Goal: Complete application form: Complete application form

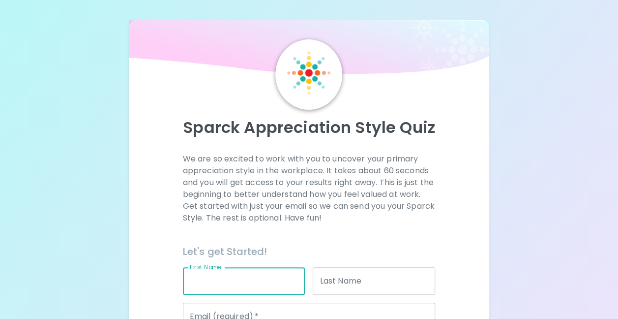
click at [267, 279] on input "First Name" at bounding box center [244, 281] width 122 height 28
type input "[PERSON_NAME]"
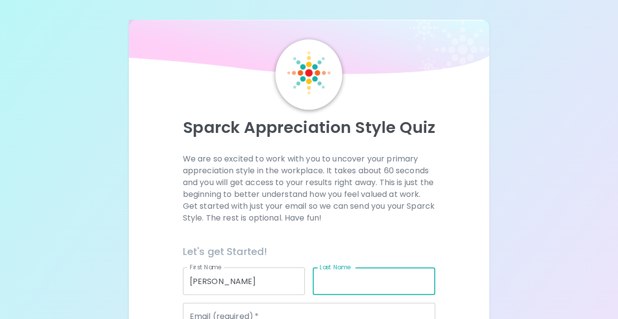
click at [325, 281] on input "Last Name" at bounding box center [374, 281] width 122 height 28
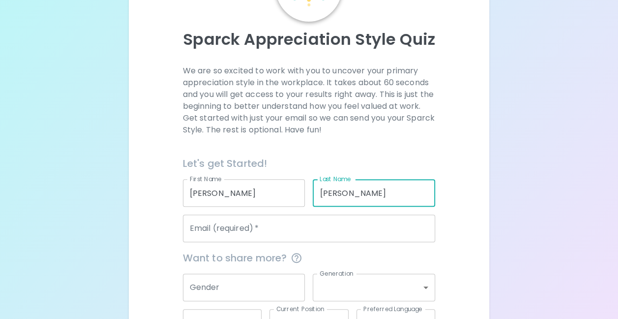
scroll to position [98, 0]
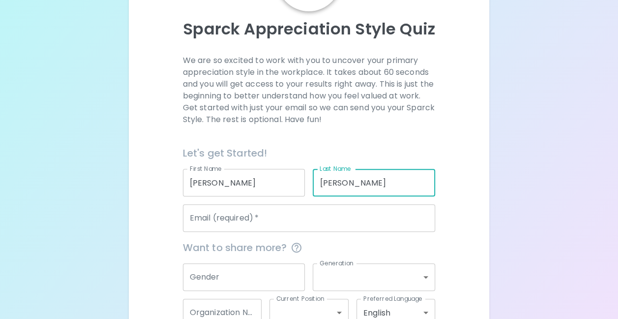
type input "[PERSON_NAME]"
click at [303, 219] on input "Email (required)   *" at bounding box center [309, 218] width 253 height 28
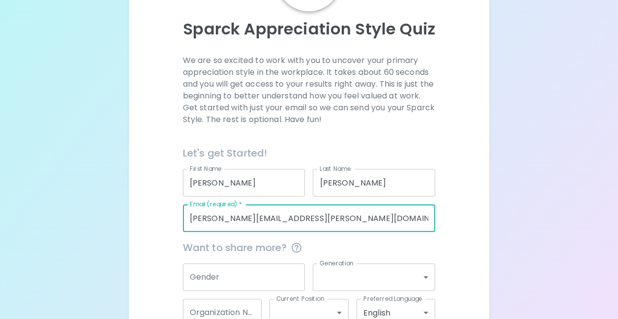
type input "[PERSON_NAME][EMAIL_ADDRESS][PERSON_NAME][DOMAIN_NAME]"
click at [275, 269] on input "Gender" at bounding box center [244, 277] width 122 height 28
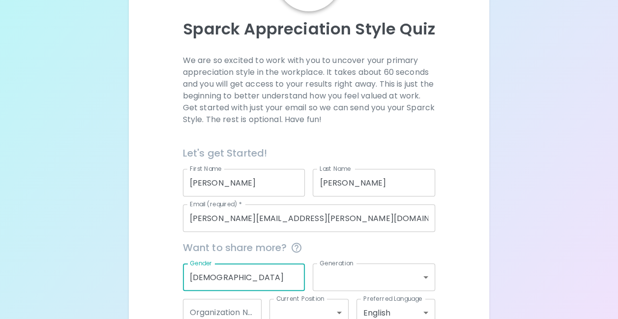
type input "[DEMOGRAPHIC_DATA]"
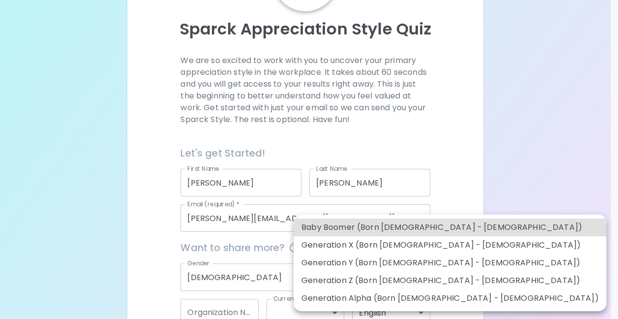
click at [432, 280] on body "Sparck Appreciation Style Quiz We are so excited to work with you to uncover yo…" at bounding box center [309, 142] width 618 height 480
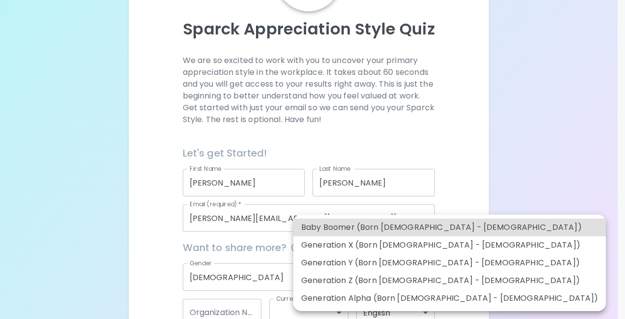
click at [426, 248] on li "Generation X (Born [DEMOGRAPHIC_DATA] - [DEMOGRAPHIC_DATA])" at bounding box center [450, 245] width 313 height 18
type input "generation_x"
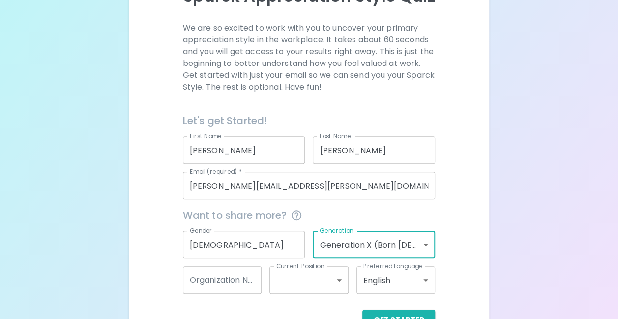
scroll to position [161, 0]
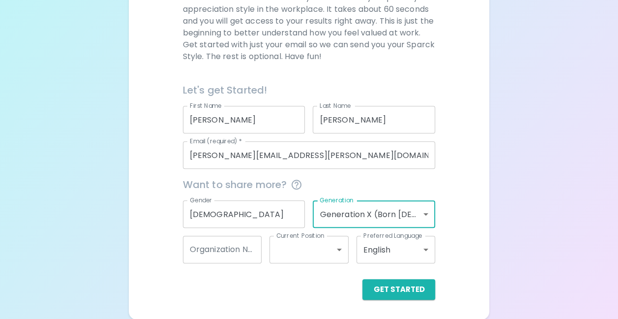
click at [245, 246] on input "Organization Name" at bounding box center [222, 250] width 79 height 28
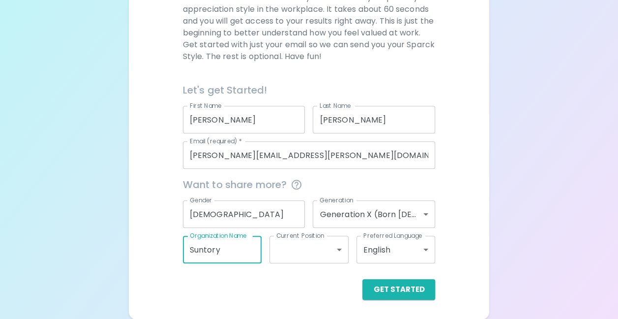
type input "Suntory"
click at [344, 248] on body "Sparck Appreciation Style Quiz We are so excited to work with you to uncover yo…" at bounding box center [309, 79] width 618 height 480
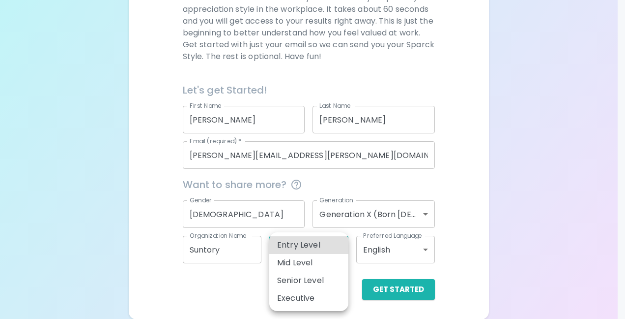
click at [326, 266] on li "Mid Level" at bounding box center [308, 263] width 79 height 18
type input "mid_level"
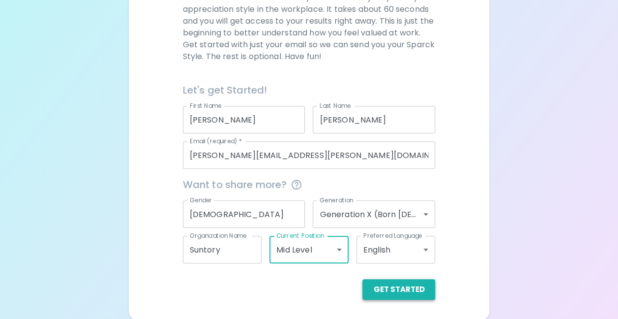
click at [404, 287] on button "Get Started" at bounding box center [398, 289] width 73 height 21
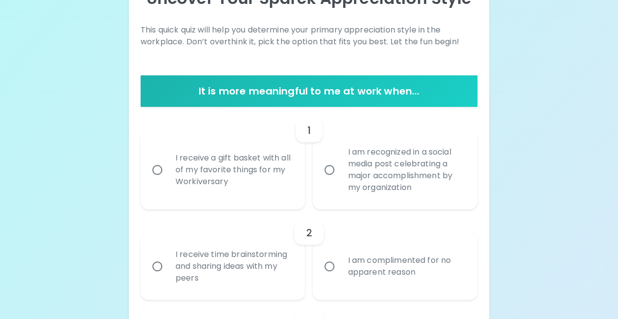
scroll to position [148, 0]
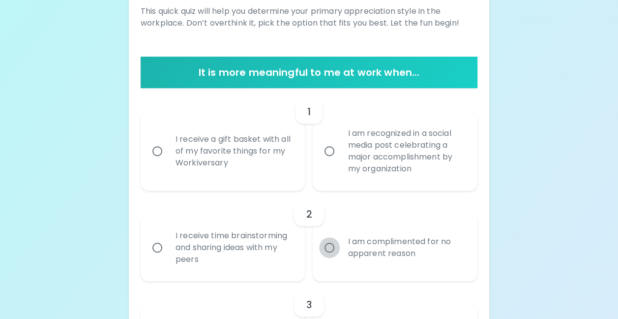
click at [328, 245] on input "I am complimented for no apparent reason" at bounding box center [329, 247] width 21 height 21
radio input "true"
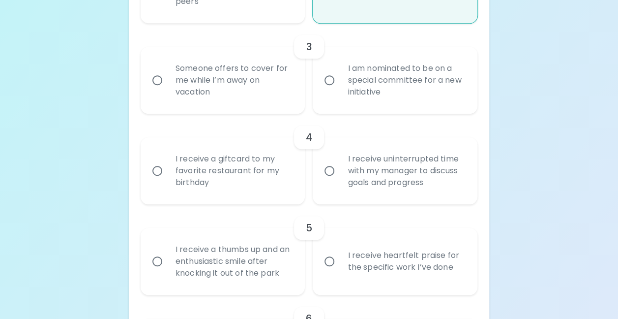
scroll to position [423, 0]
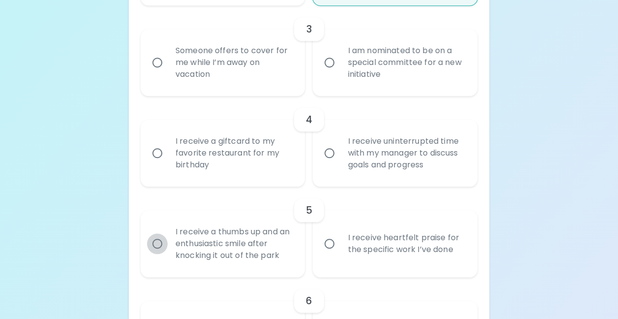
click at [159, 244] on input "I receive a thumbs up and an enthusiastic smile after knocking it out of the pa…" at bounding box center [157, 243] width 21 height 21
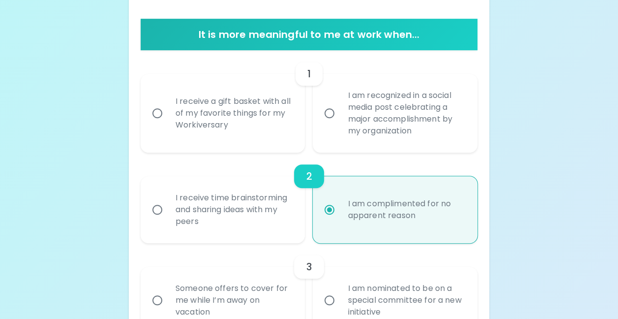
scroll to position [207, 0]
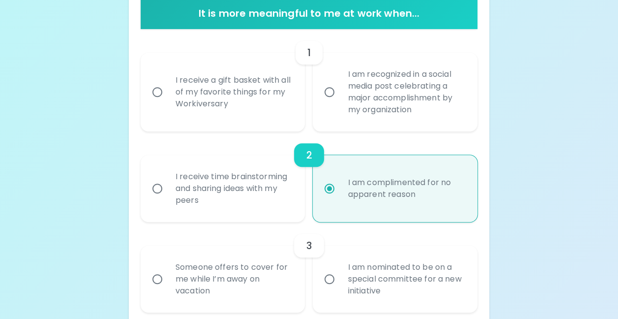
click at [328, 186] on input "I am complimented for no apparent reason" at bounding box center [329, 188] width 21 height 21
click at [332, 188] on input "I am complimented for no apparent reason" at bounding box center [329, 188] width 21 height 21
drag, startPoint x: 409, startPoint y: 185, endPoint x: 380, endPoint y: 189, distance: 29.3
click at [380, 189] on div "I am complimented for no apparent reason" at bounding box center [406, 188] width 132 height 47
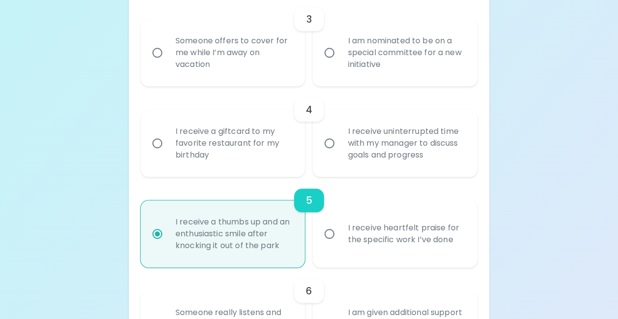
scroll to position [452, 0]
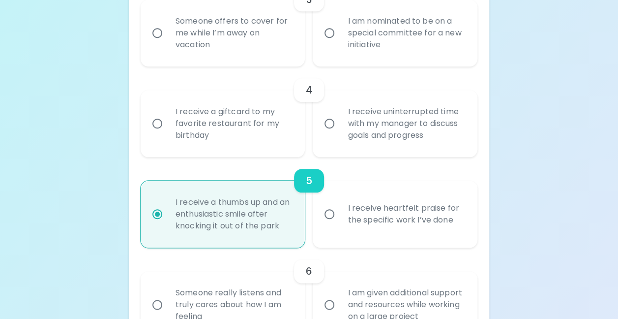
radio input "true"
click at [332, 215] on input "I receive heartfelt praise for the specific work I’ve done" at bounding box center [329, 214] width 21 height 21
radio input "true"
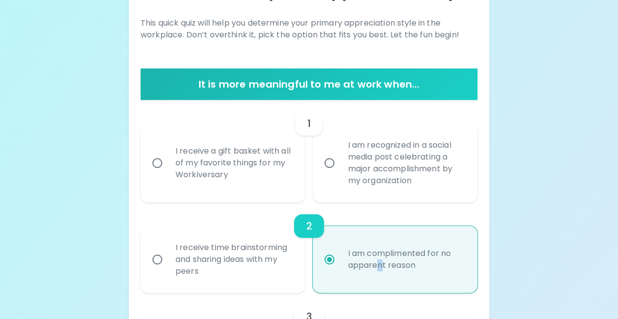
scroll to position [108, 0]
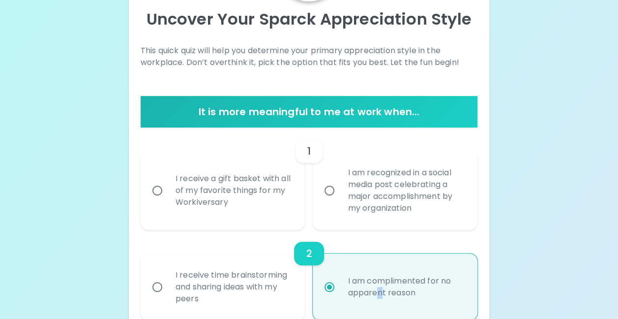
radio input "true"
click at [329, 190] on input "I am recognized in a social media post celebrating a major accomplishment by my…" at bounding box center [329, 190] width 21 height 21
radio input "false"
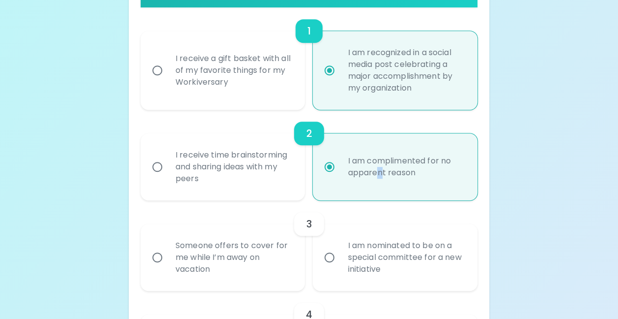
scroll to position [285, 0]
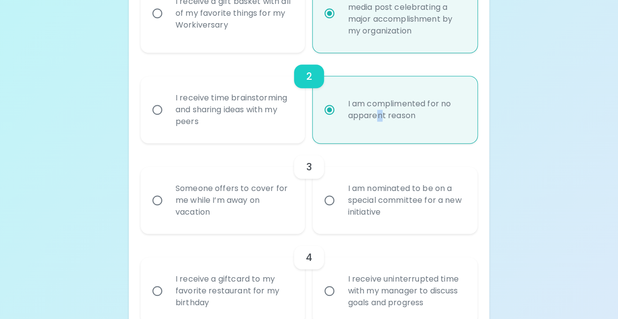
radio input "true"
click at [332, 198] on input "I am nominated to be on a special committee for a new initiative" at bounding box center [329, 200] width 21 height 21
radio input "false"
radio input "true"
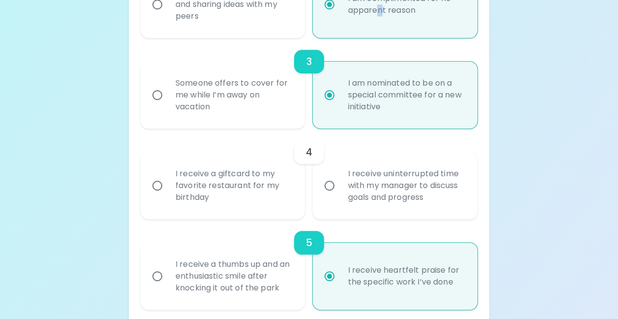
scroll to position [413, 0]
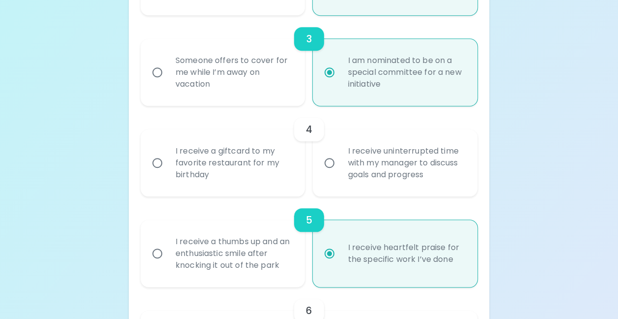
radio input "true"
click at [332, 161] on input "I receive uninterrupted time with my manager to discuss goals and progress" at bounding box center [329, 162] width 21 height 21
radio input "false"
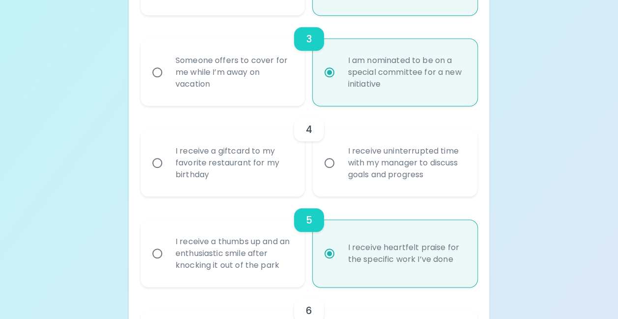
radio input "true"
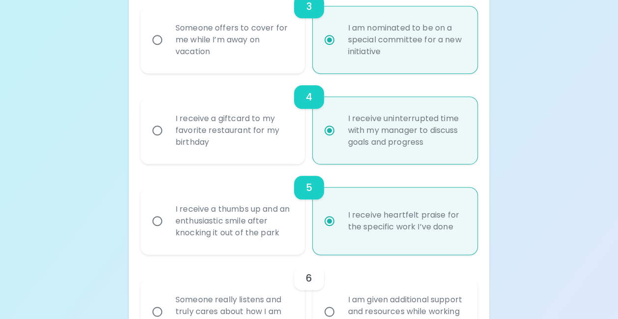
scroll to position [492, 0]
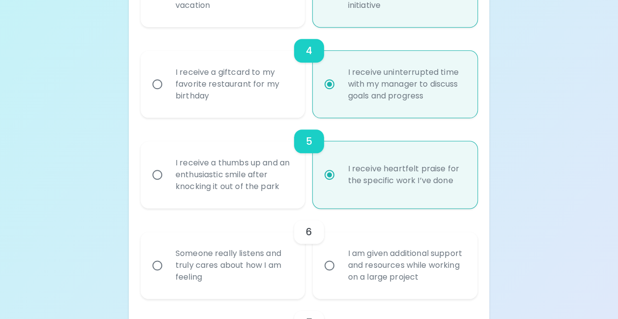
radio input "true"
click at [160, 86] on input "I receive a giftcard to my favorite restaurant for my birthday" at bounding box center [157, 84] width 21 height 21
radio input "false"
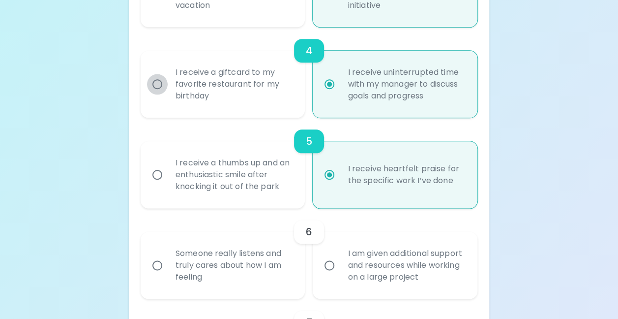
radio input "false"
radio input "true"
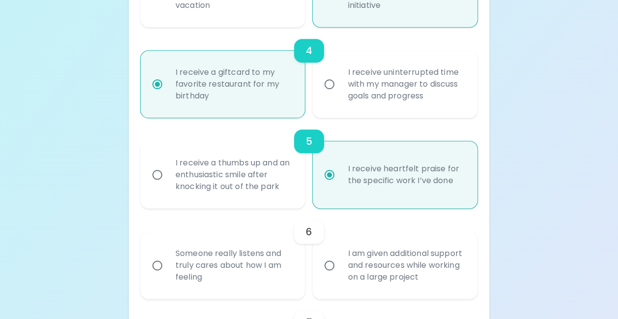
radio input "true"
click at [332, 85] on input "I receive uninterrupted time with my manager to discuss goals and progress" at bounding box center [329, 84] width 21 height 21
radio input "false"
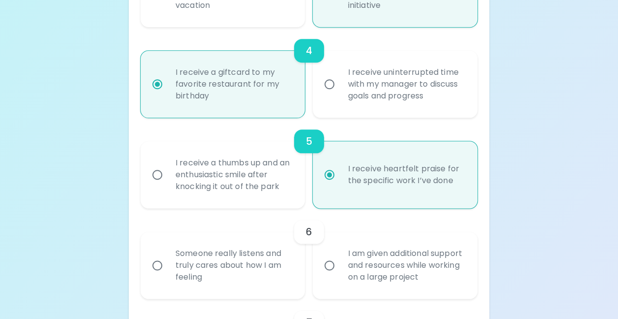
radio input "false"
radio input "true"
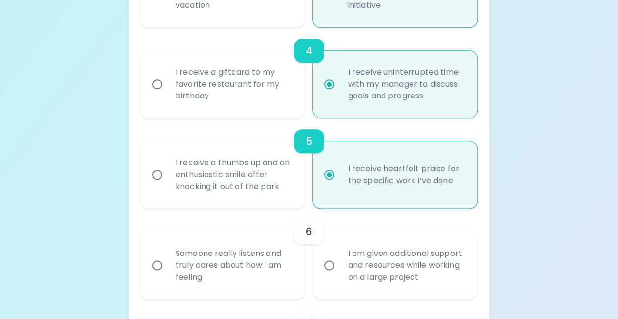
scroll to position [541, 0]
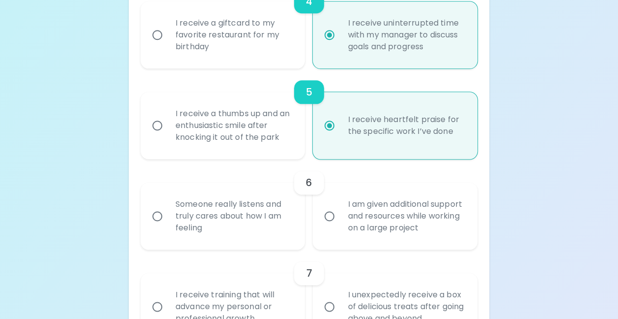
radio input "false"
click at [158, 125] on input "I receive a thumbs up and an enthusiastic smile after knocking it out of the pa…" at bounding box center [157, 125] width 21 height 21
radio input "false"
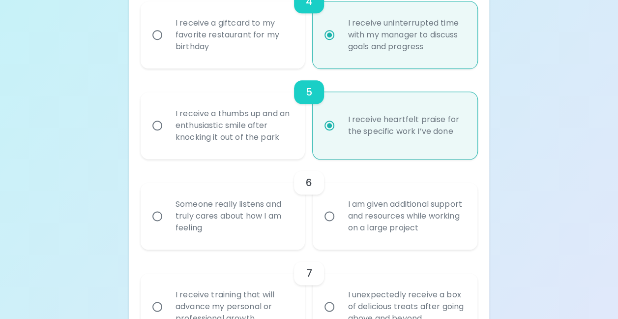
radio input "true"
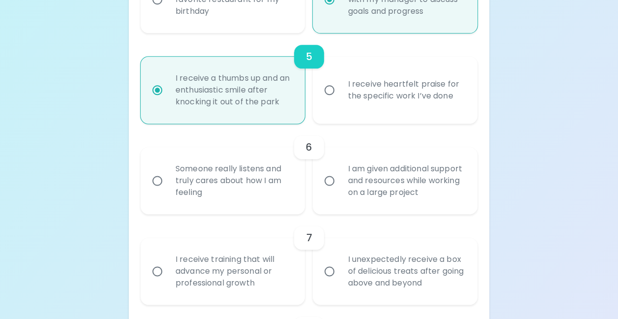
scroll to position [639, 0]
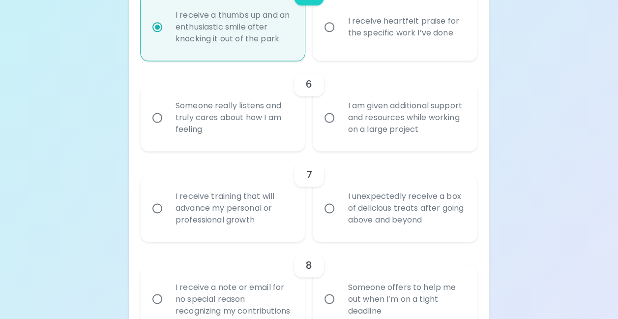
radio input "true"
click at [160, 116] on input "Someone really listens and truly cares about how I am feeling" at bounding box center [157, 117] width 21 height 21
radio input "false"
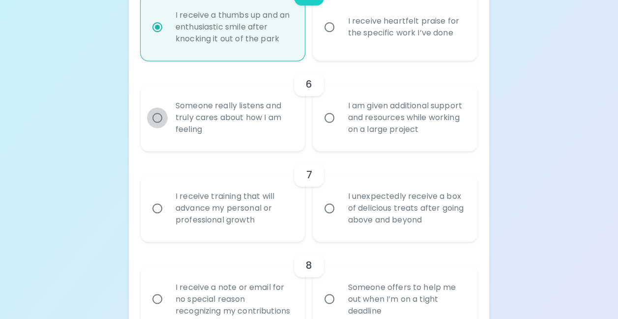
radio input "false"
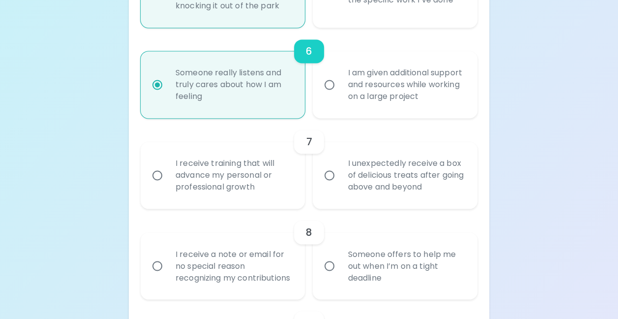
scroll to position [718, 0]
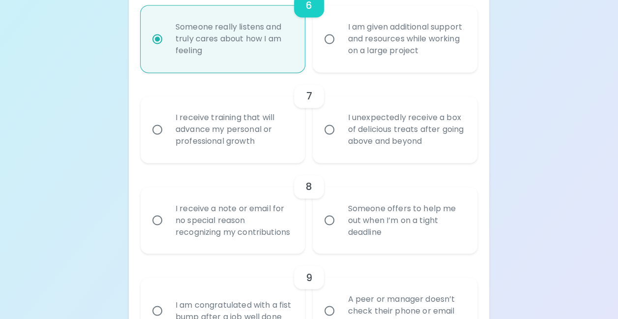
radio input "true"
click at [330, 128] on input "I unexpectedly receive a box of delicious treats after going above and beyond" at bounding box center [329, 129] width 21 height 21
radio input "false"
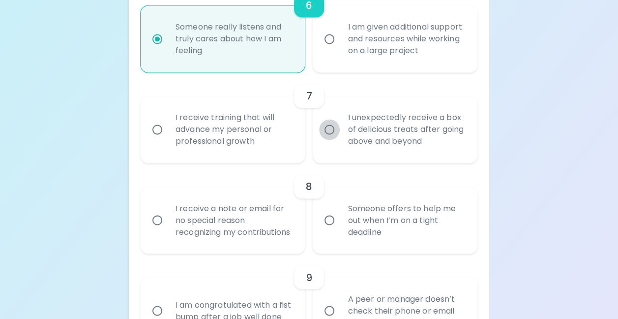
radio input "false"
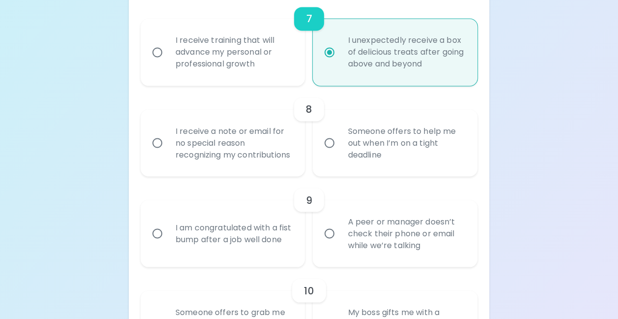
scroll to position [797, 0]
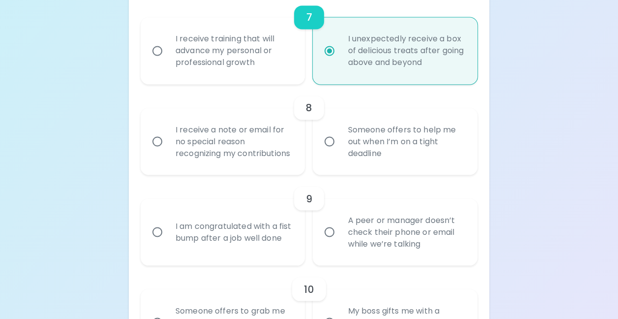
radio input "true"
click at [329, 147] on input "Someone offers to help me out when I’m on a tight deadline" at bounding box center [329, 141] width 21 height 21
radio input "false"
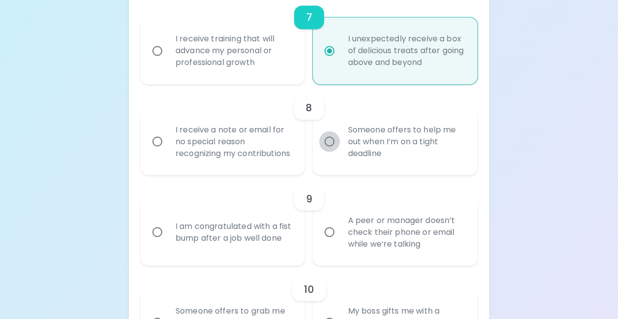
radio input "false"
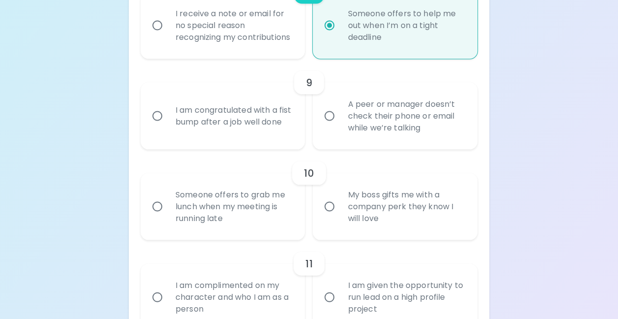
scroll to position [924, 0]
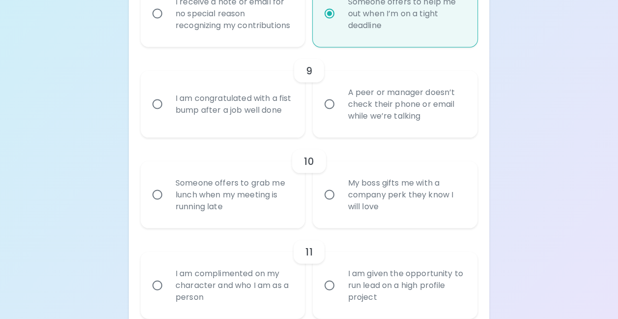
radio input "true"
click at [330, 114] on input "A peer or manager doesn’t check their phone or email while we’re talking" at bounding box center [329, 103] width 21 height 21
radio input "false"
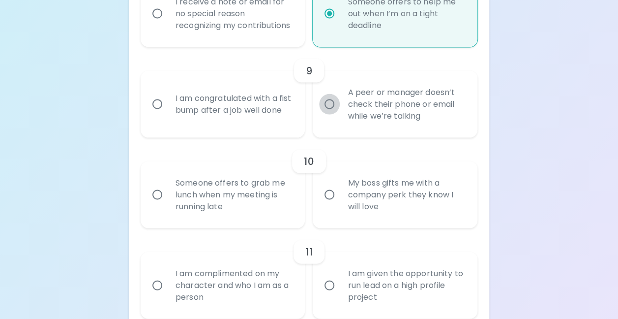
radio input "false"
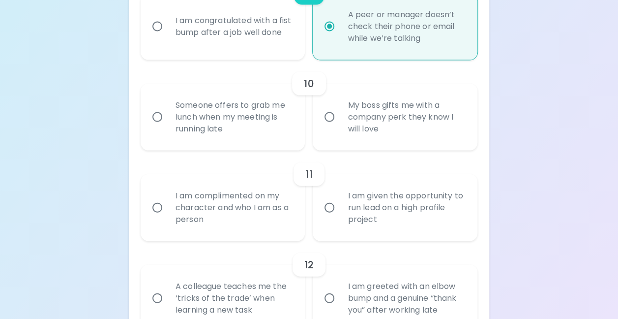
scroll to position [1003, 0]
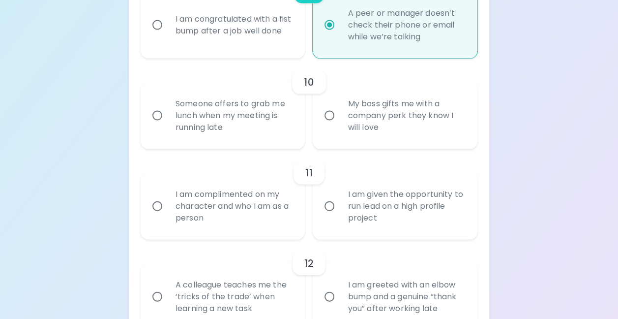
radio input "true"
click at [159, 125] on input "Someone offers to grab me lunch when my meeting is running late" at bounding box center [157, 115] width 21 height 21
radio input "false"
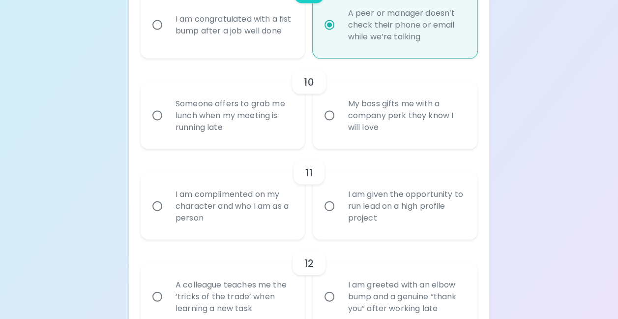
radio input "false"
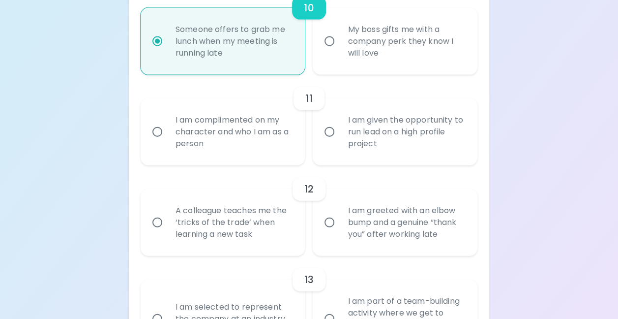
scroll to position [1082, 0]
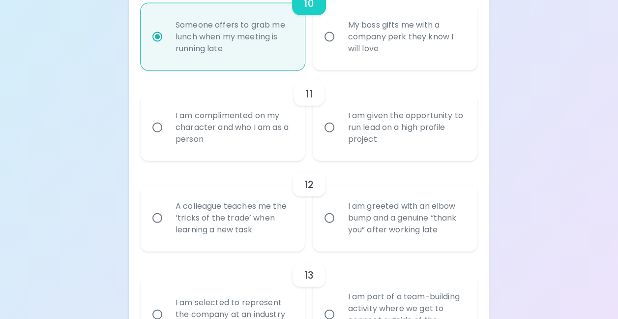
radio input "true"
click at [160, 138] on input "I am complimented on my character and who I am as a person" at bounding box center [157, 127] width 21 height 21
radio input "false"
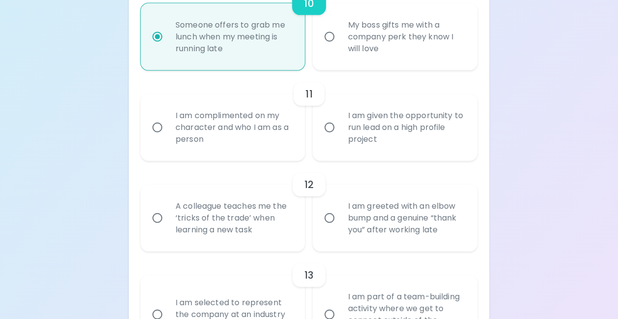
radio input "false"
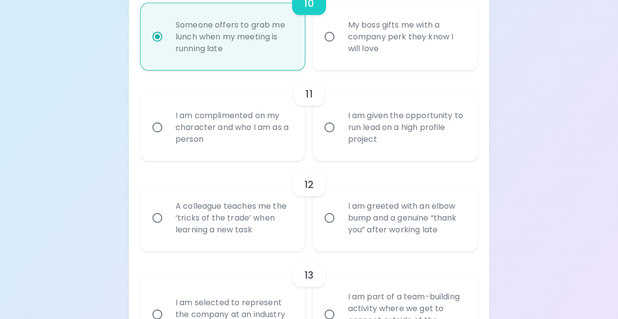
radio input "false"
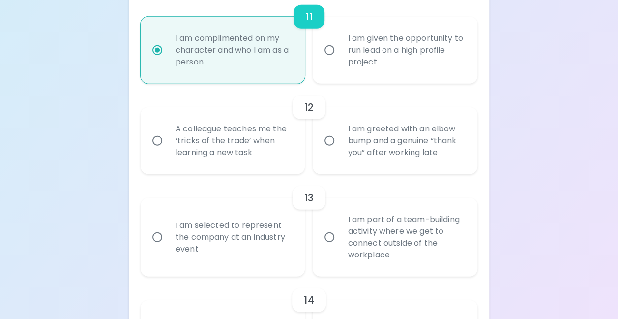
scroll to position [1160, 0]
radio input "true"
click at [159, 149] on input "A colleague teaches me the ‘tricks of the trade’ when learning a new task" at bounding box center [157, 139] width 21 height 21
radio input "false"
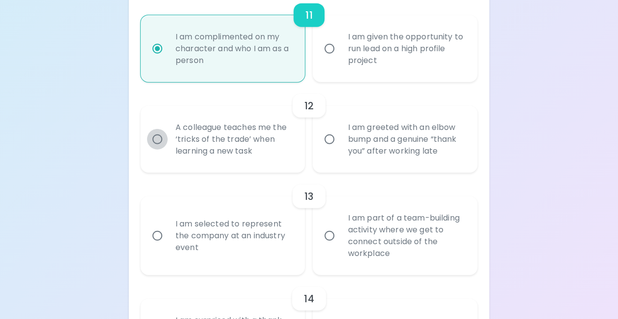
radio input "false"
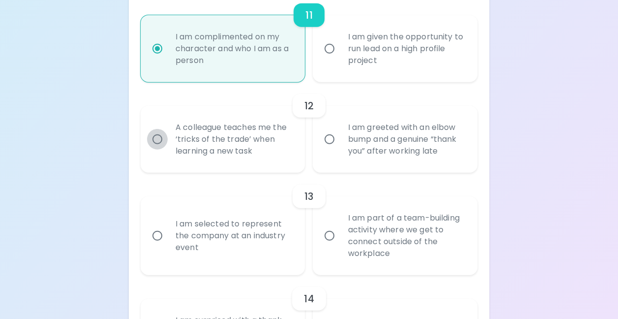
radio input "false"
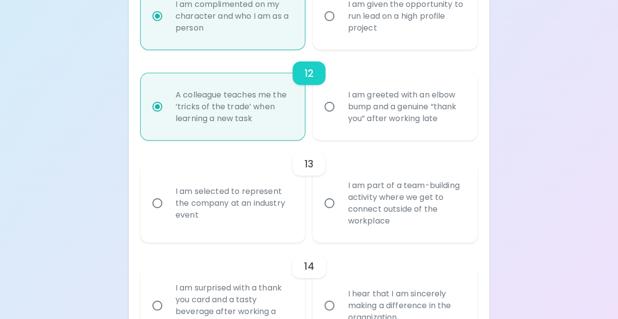
scroll to position [1239, 0]
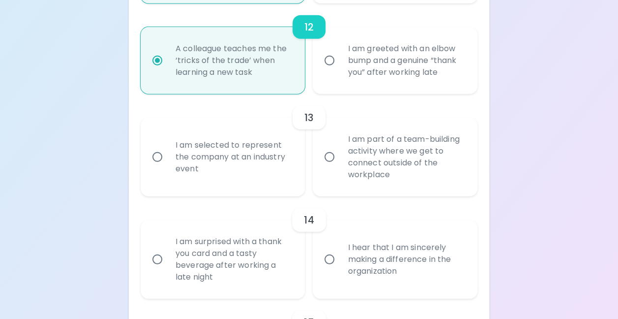
radio input "true"
click at [330, 167] on input "I am part of a team-building activity where we get to connect outside of the wo…" at bounding box center [329, 157] width 21 height 21
radio input "false"
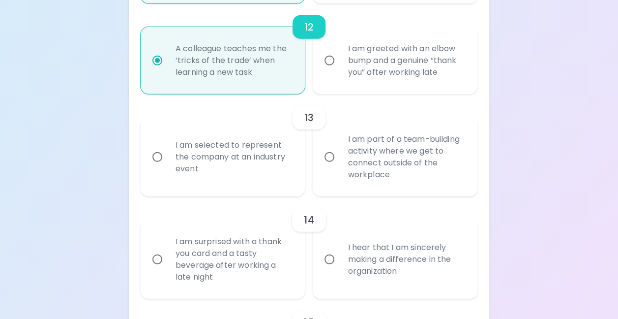
radio input "false"
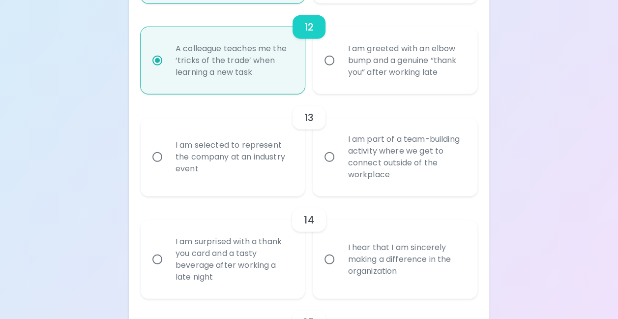
radio input "false"
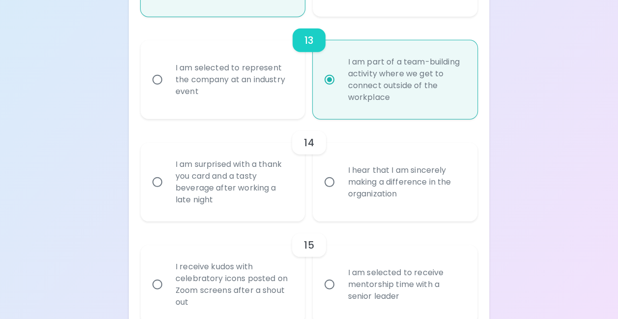
scroll to position [1318, 0]
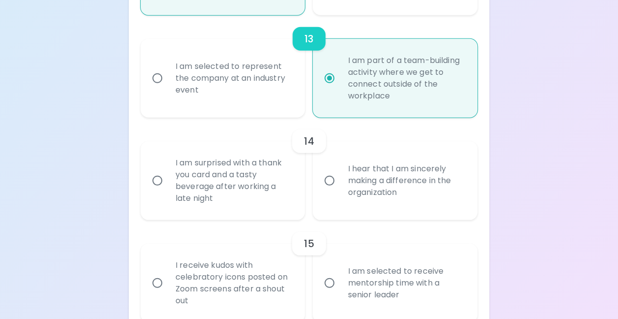
radio input "true"
click at [159, 191] on input "I am surprised with a thank you card and a tasty beverage after working a late …" at bounding box center [157, 180] width 21 height 21
radio input "false"
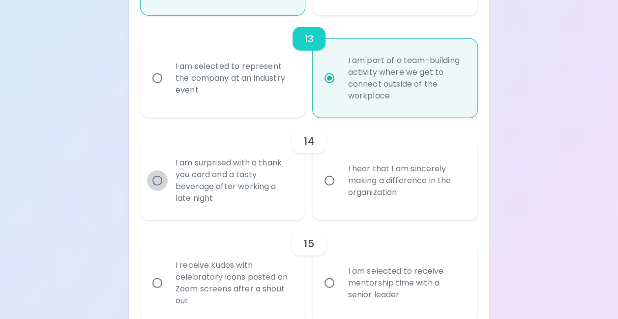
radio input "false"
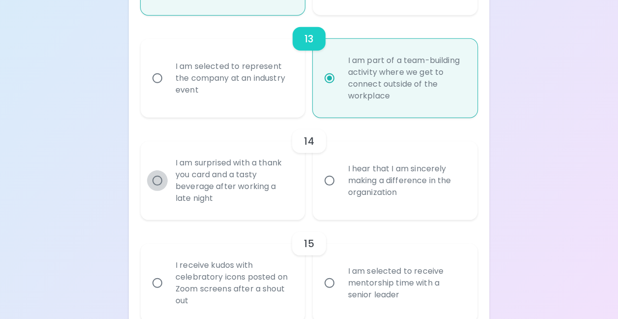
radio input "false"
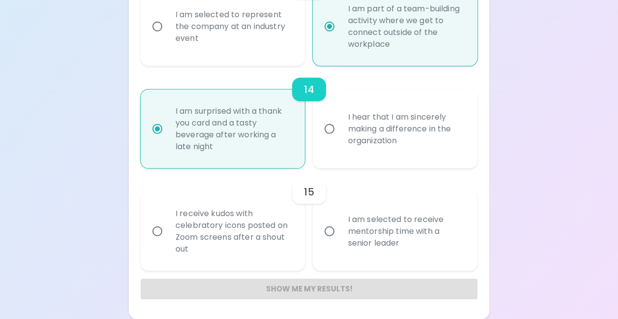
scroll to position [1381, 0]
radio input "true"
click at [328, 230] on input "I am selected to receive mentorship time with a senior leader" at bounding box center [329, 231] width 21 height 21
radio input "false"
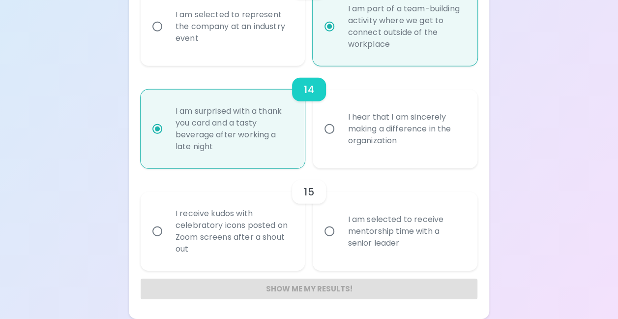
radio input "false"
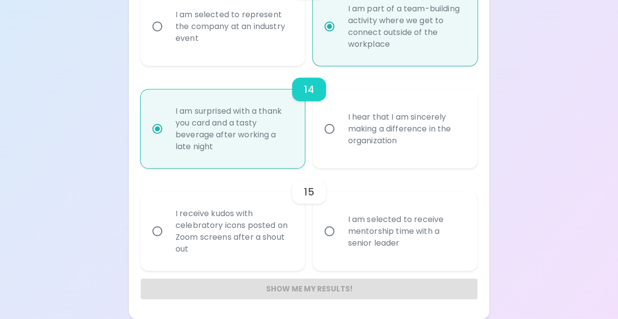
radio input "false"
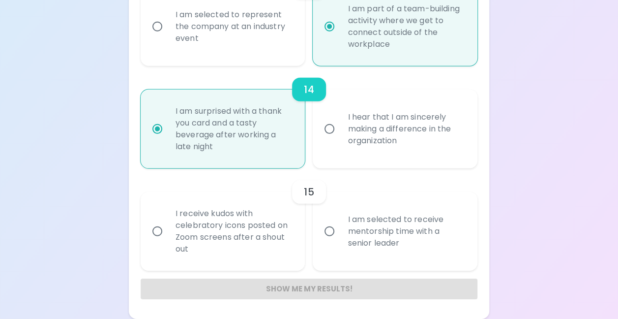
radio input "false"
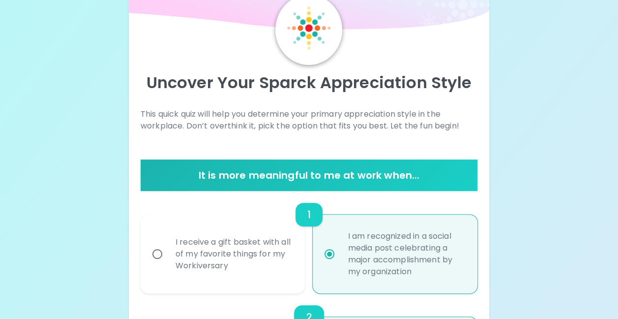
scroll to position [98, 0]
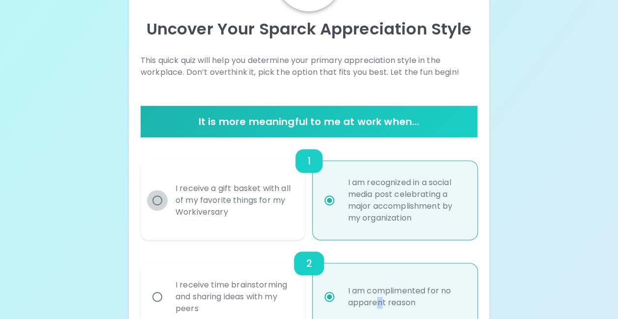
radio input "true"
radio input "false"
click at [159, 201] on input "I receive a gift basket with all of my favorite things for my Workiversary" at bounding box center [157, 200] width 21 height 21
radio input "false"
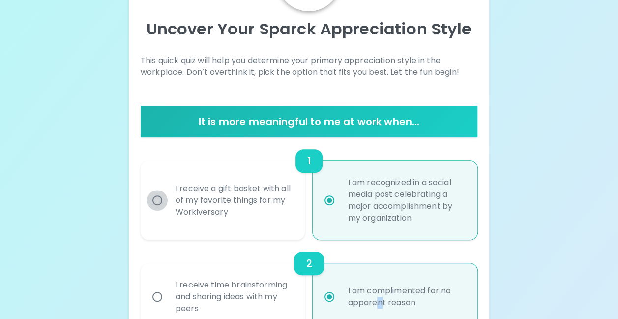
radio input "false"
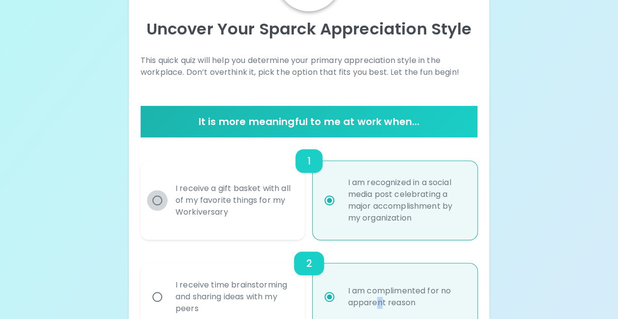
radio input "false"
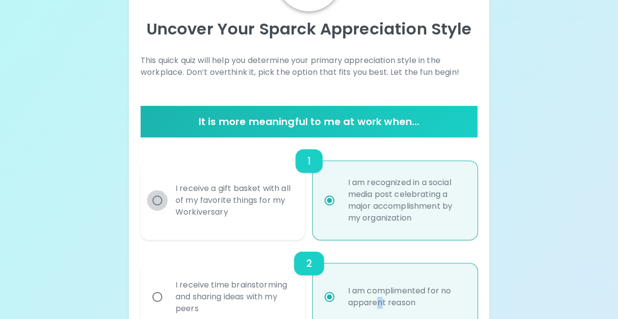
radio input "false"
radio input "true"
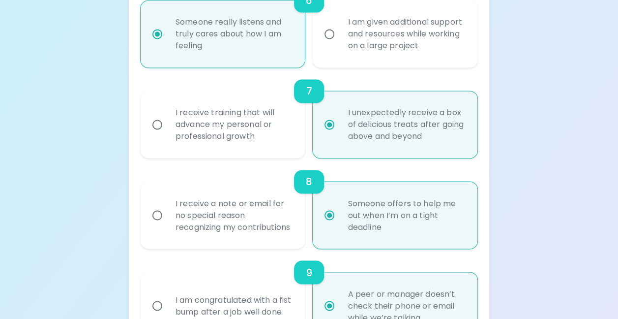
scroll to position [738, 0]
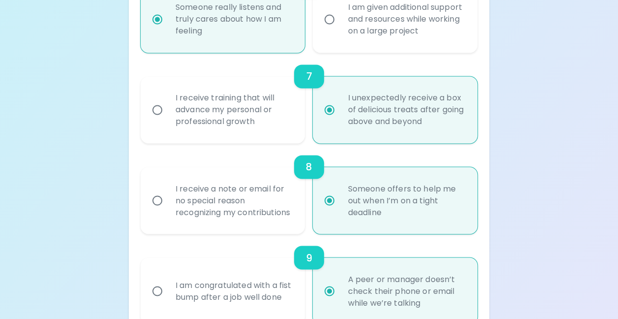
radio input "false"
radio input "true"
click at [156, 203] on input "I receive a note or email for no special reason recognizing my contributions" at bounding box center [157, 200] width 21 height 21
radio input "false"
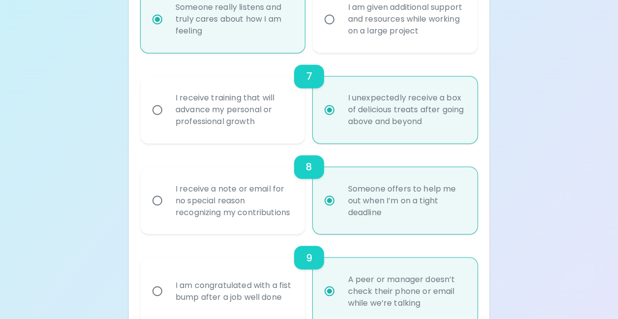
radio input "false"
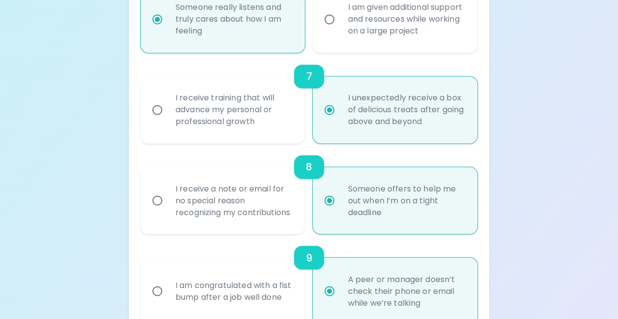
radio input "false"
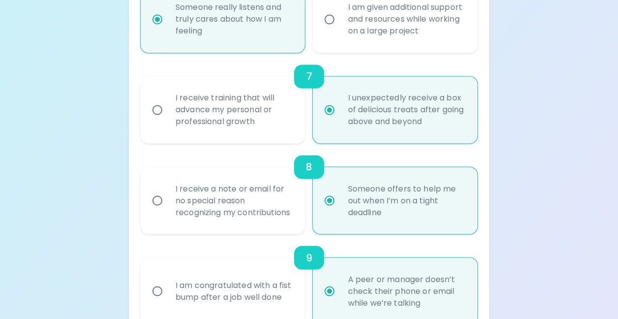
radio input "false"
radio input "true"
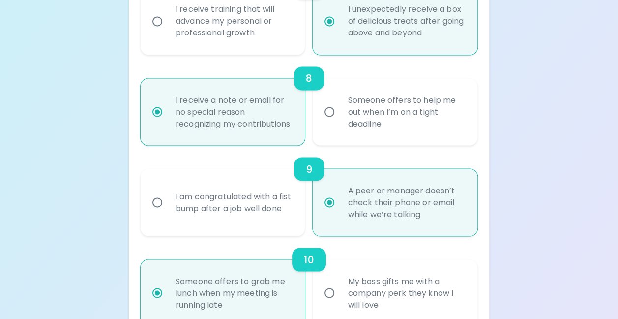
scroll to position [836, 0]
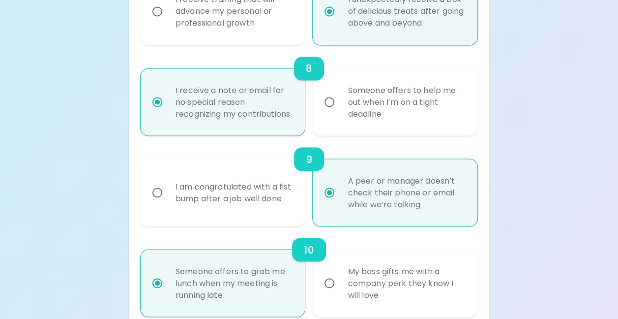
radio input "true"
click at [331, 107] on input "Someone offers to help me out when I’m on a tight deadline" at bounding box center [329, 101] width 21 height 21
radio input "false"
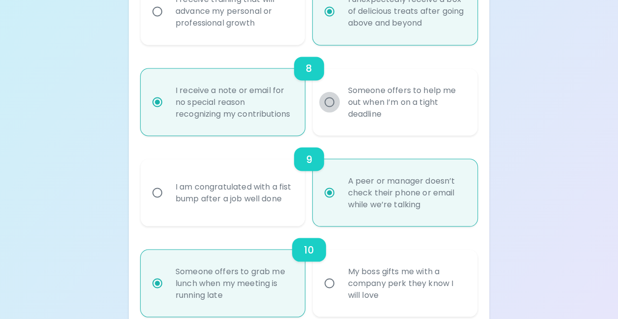
radio input "false"
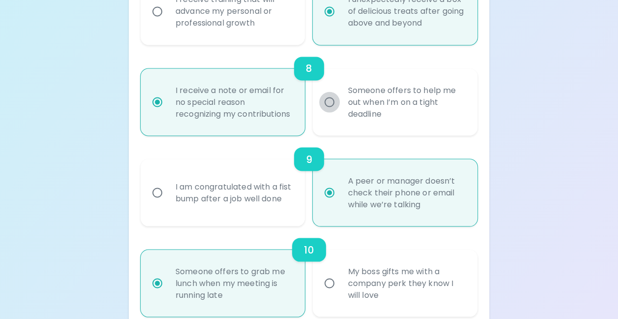
radio input "false"
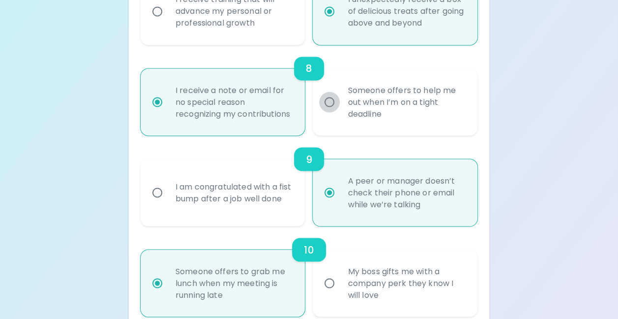
radio input "false"
radio input "true"
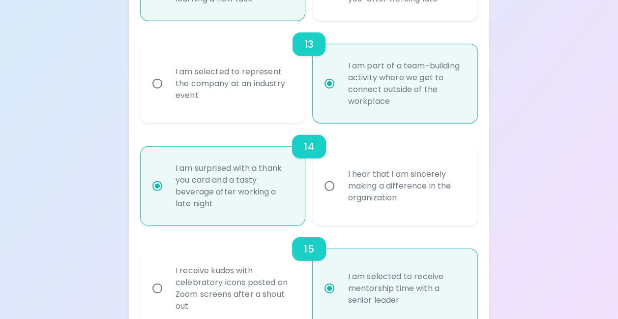
scroll to position [1328, 0]
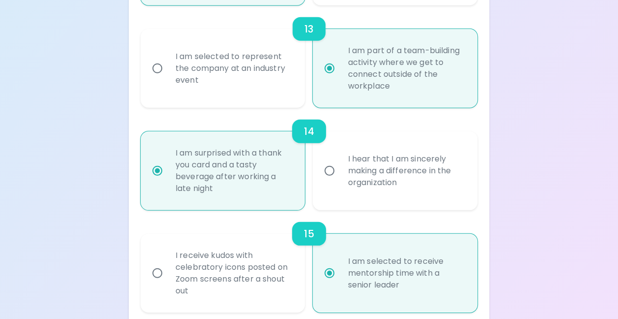
radio input "false"
radio input "true"
click at [330, 180] on input "I hear that I am sincerely making a difference in the organization" at bounding box center [329, 170] width 21 height 21
radio input "false"
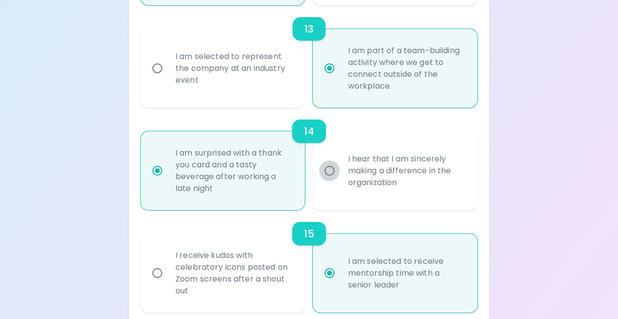
radio input "false"
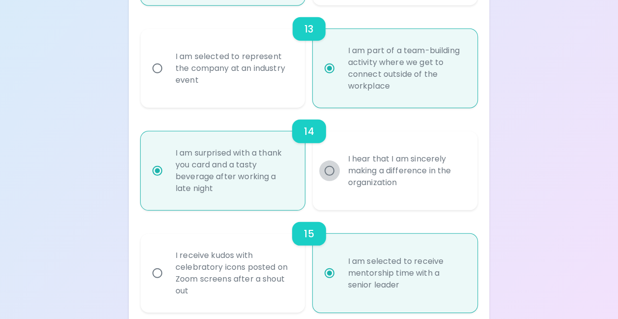
radio input "false"
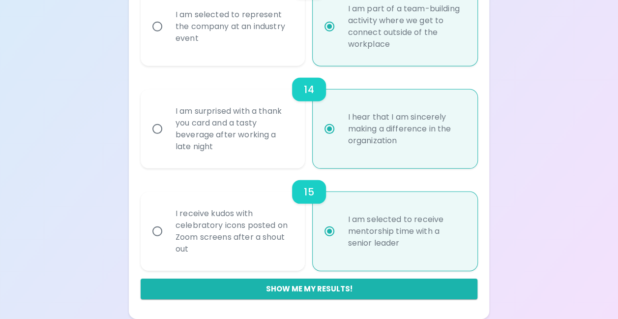
scroll to position [1381, 0]
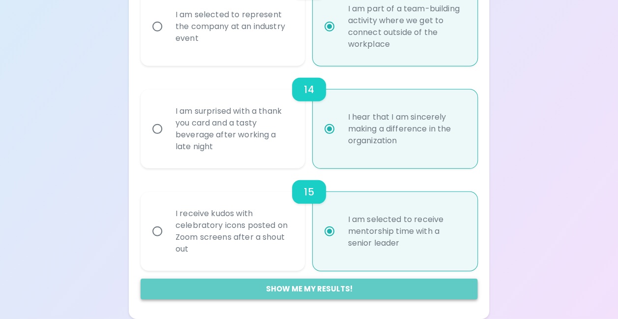
click at [314, 288] on button "Show me my results!" at bounding box center [309, 288] width 337 height 21
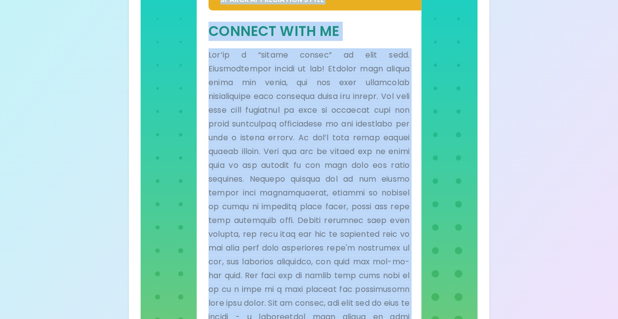
scroll to position [0, 0]
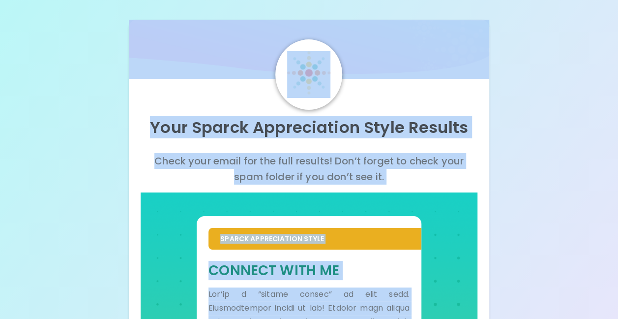
drag, startPoint x: 365, startPoint y: 266, endPoint x: 131, endPoint y: 28, distance: 334.8
